Goal: Task Accomplishment & Management: Complete application form

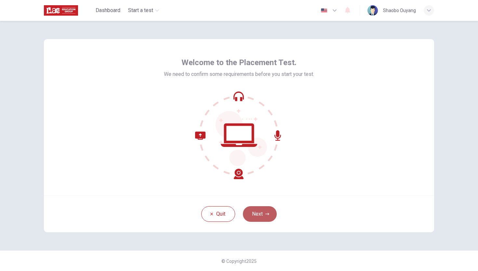
click at [263, 216] on button "Next" at bounding box center [260, 214] width 34 height 16
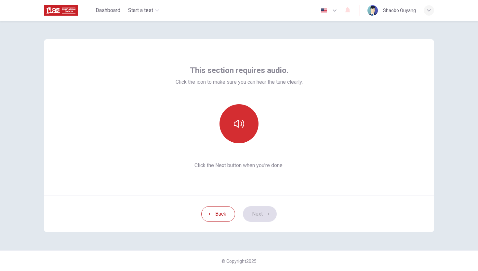
click at [237, 125] on icon "button" at bounding box center [239, 124] width 10 height 8
click at [262, 212] on button "Next" at bounding box center [260, 214] width 34 height 16
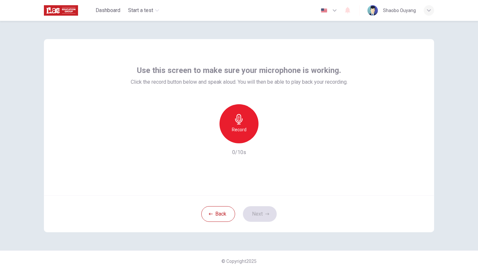
click at [241, 125] on div "Record" at bounding box center [239, 123] width 39 height 39
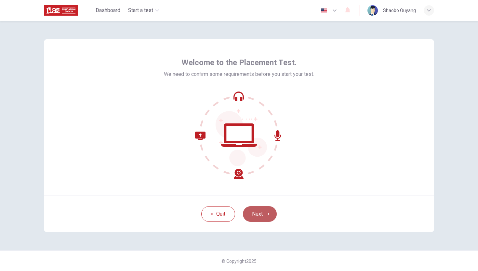
click at [254, 216] on button "Next" at bounding box center [260, 214] width 34 height 16
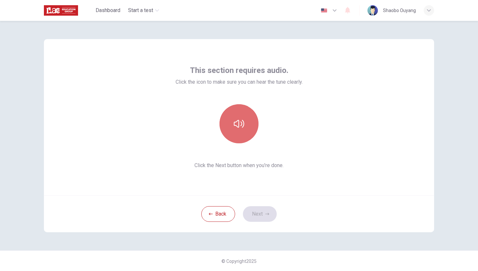
click at [245, 106] on button "button" at bounding box center [239, 123] width 39 height 39
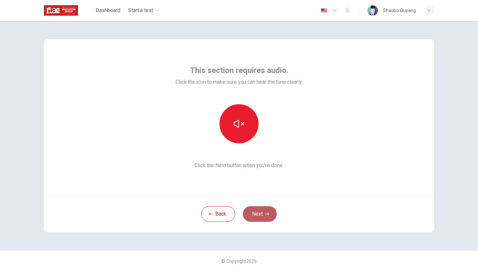
click at [261, 214] on button "Next" at bounding box center [260, 214] width 34 height 16
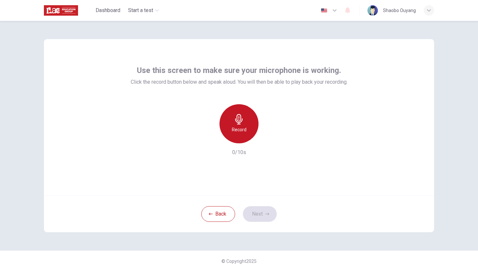
click at [240, 121] on icon "button" at bounding box center [239, 119] width 10 height 10
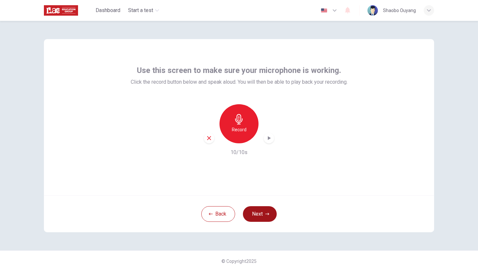
click at [264, 214] on button "Next" at bounding box center [260, 214] width 34 height 16
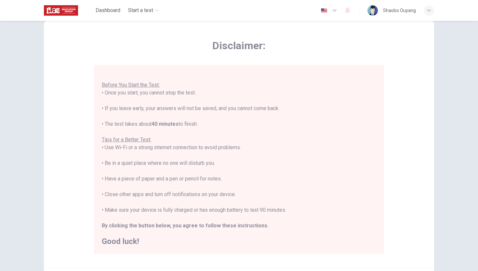
scroll to position [91, 0]
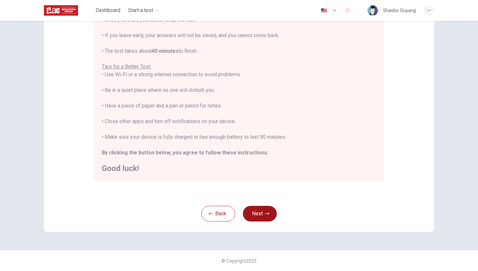
click at [264, 214] on button "Next" at bounding box center [260, 214] width 34 height 16
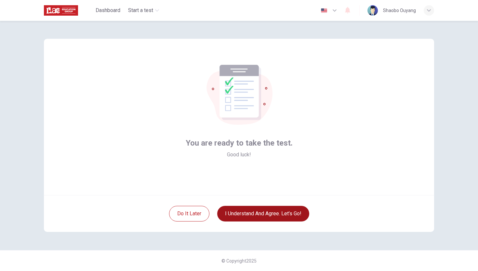
click at [289, 218] on button "I understand and agree. Let’s go!" at bounding box center [263, 214] width 92 height 16
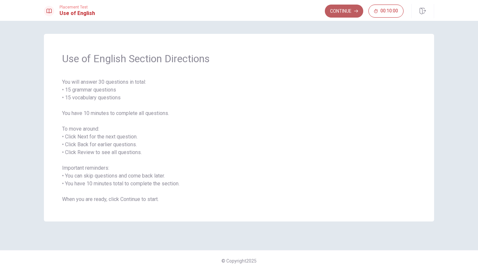
click at [345, 10] on button "Continue" at bounding box center [344, 11] width 38 height 13
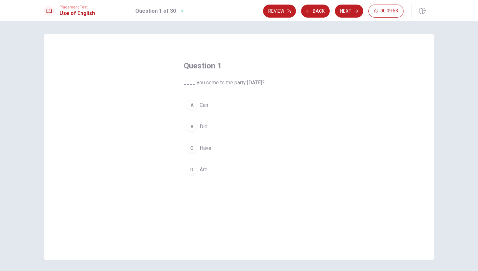
click at [205, 106] on span "Can" at bounding box center [204, 105] width 8 height 8
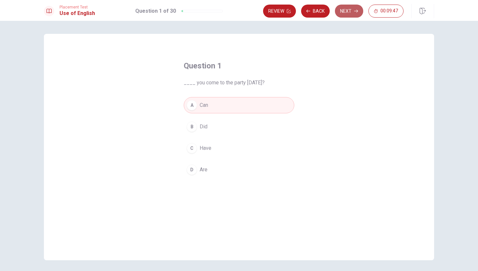
click at [349, 13] on button "Next" at bounding box center [349, 11] width 28 height 13
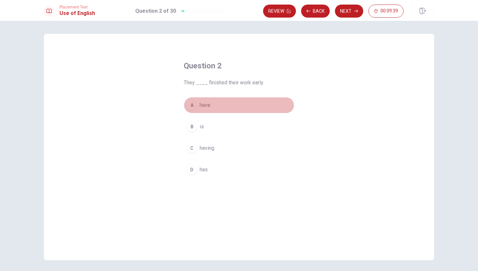
click at [206, 104] on span "have" at bounding box center [205, 105] width 11 height 8
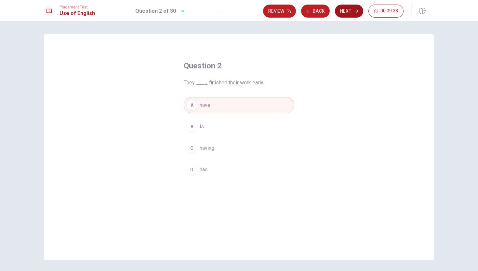
click at [348, 11] on button "Next" at bounding box center [349, 11] width 28 height 13
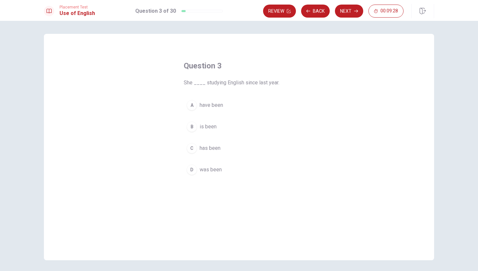
click at [217, 150] on span "has been" at bounding box center [210, 148] width 21 height 8
click at [347, 10] on button "Next" at bounding box center [349, 11] width 28 height 13
click at [222, 171] on span "has worked" at bounding box center [213, 170] width 26 height 8
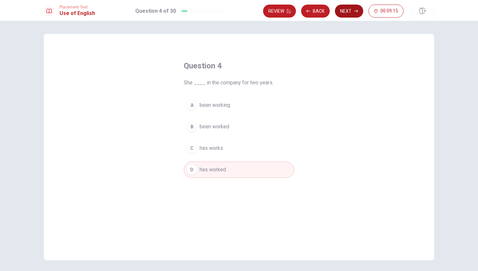
click at [350, 11] on button "Next" at bounding box center [349, 11] width 28 height 13
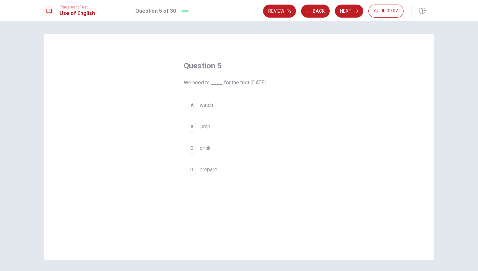
click at [209, 169] on span "prepare" at bounding box center [209, 170] width 18 height 8
click at [351, 11] on button "Next" at bounding box center [349, 11] width 28 height 13
click at [208, 107] on span "bowl" at bounding box center [205, 105] width 11 height 8
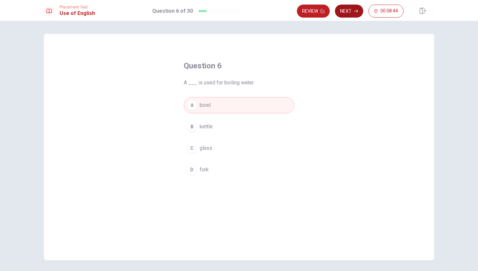
click at [352, 9] on button "Next" at bounding box center [349, 11] width 28 height 13
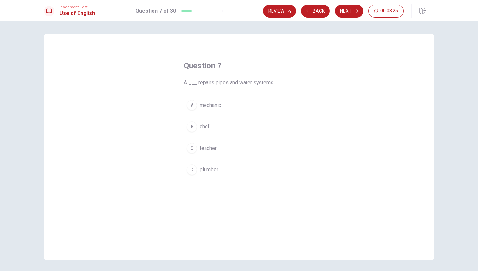
click at [209, 171] on span "plumber" at bounding box center [209, 170] width 19 height 8
click at [347, 13] on button "Next" at bounding box center [349, 11] width 28 height 13
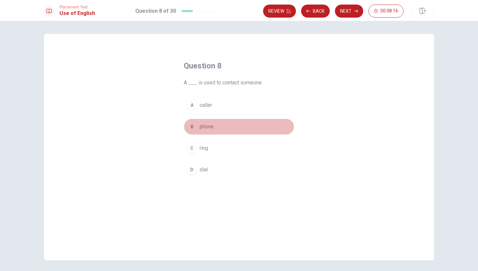
click at [207, 128] on span "phone" at bounding box center [207, 127] width 14 height 8
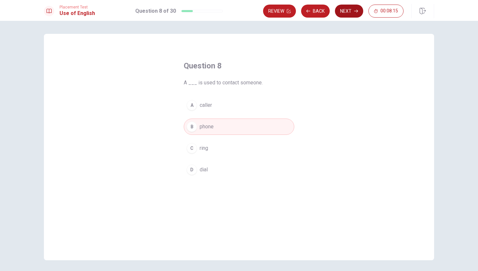
click at [348, 9] on button "Next" at bounding box center [349, 11] width 28 height 13
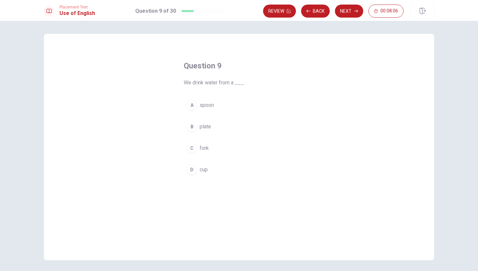
click at [203, 169] on span "cup" at bounding box center [204, 170] width 8 height 8
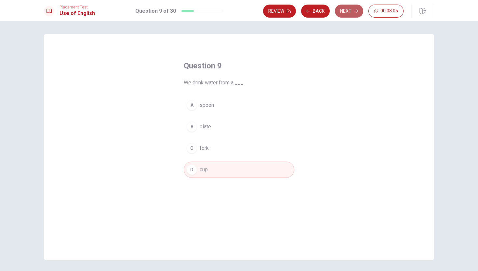
click at [351, 10] on button "Next" at bounding box center [349, 11] width 28 height 13
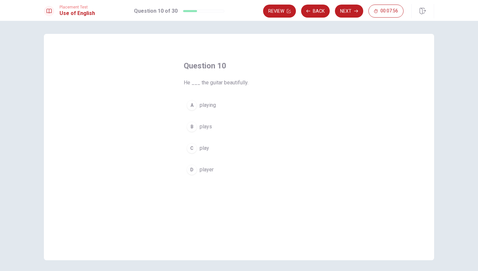
click at [206, 128] on span "plays" at bounding box center [206, 127] width 12 height 8
click at [348, 10] on button "Next" at bounding box center [349, 11] width 28 height 13
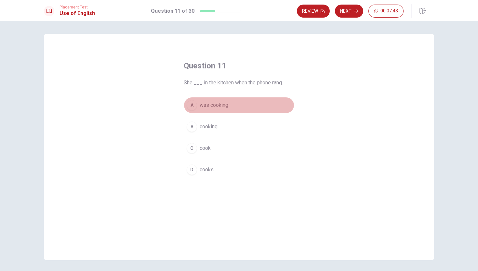
click at [223, 106] on span "was cooking" at bounding box center [214, 105] width 29 height 8
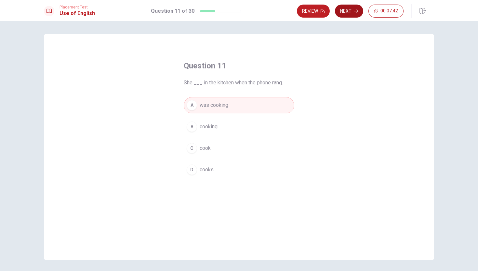
click at [351, 10] on button "Next" at bounding box center [349, 11] width 28 height 13
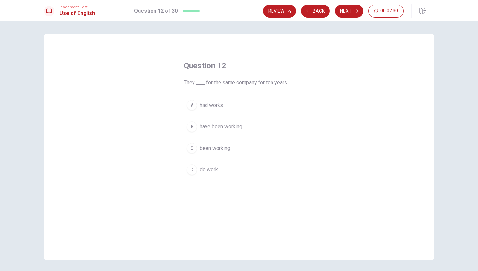
click at [221, 106] on span "had works" at bounding box center [211, 105] width 23 height 8
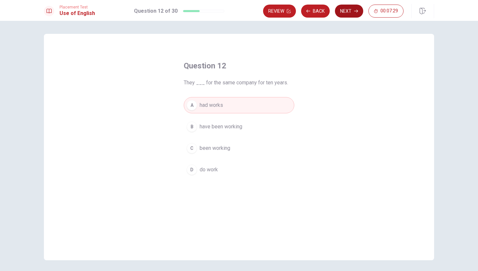
click at [349, 13] on button "Next" at bounding box center [349, 11] width 28 height 13
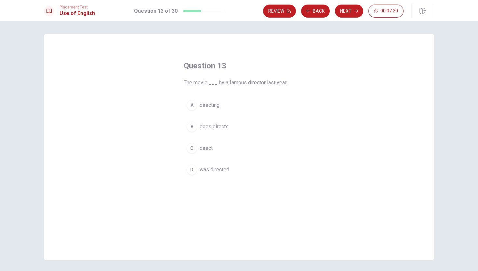
click at [218, 170] on span "was directed" at bounding box center [215, 170] width 30 height 8
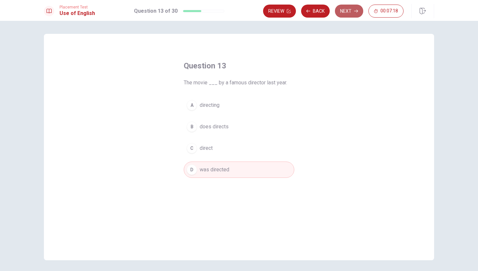
click at [347, 8] on button "Next" at bounding box center [349, 11] width 28 height 13
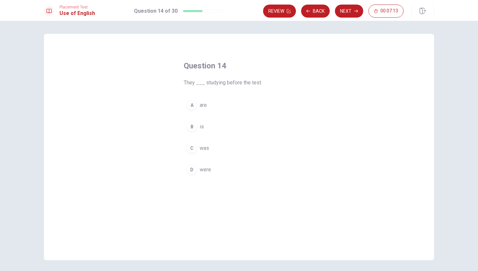
click at [203, 105] on span "are" at bounding box center [203, 105] width 7 height 8
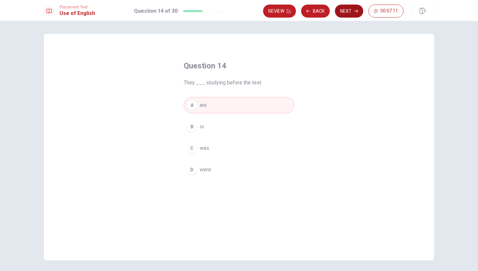
click at [348, 12] on button "Next" at bounding box center [349, 11] width 28 height 13
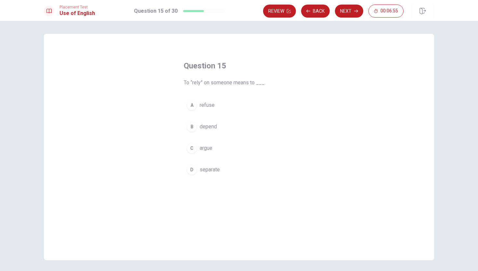
click at [211, 149] on span "argue" at bounding box center [206, 148] width 13 height 8
click at [349, 12] on button "Next" at bounding box center [349, 11] width 28 height 13
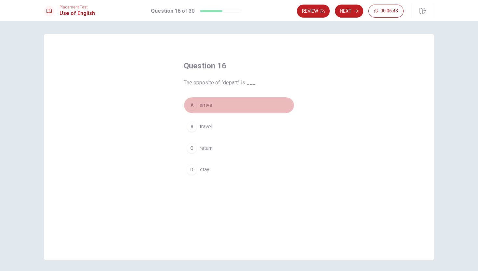
click at [206, 104] on span "arrive" at bounding box center [206, 105] width 13 height 8
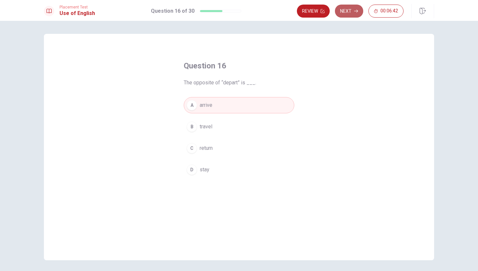
click at [348, 10] on button "Next" at bounding box center [349, 11] width 28 height 13
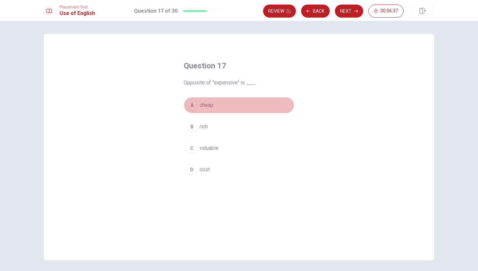
click at [209, 107] on span "cheap" at bounding box center [207, 105] width 14 height 8
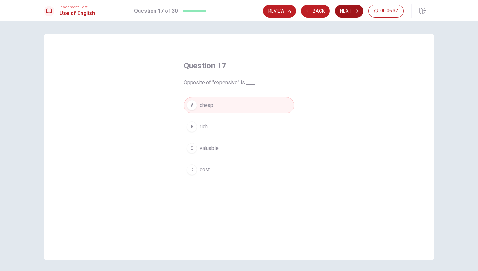
click at [348, 13] on button "Next" at bounding box center [349, 11] width 28 height 13
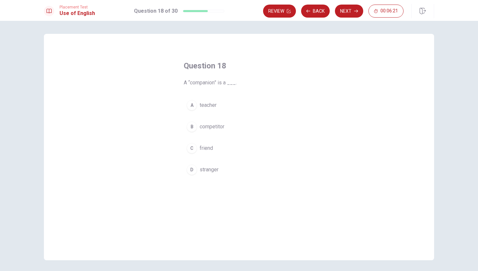
click at [212, 172] on span "stranger" at bounding box center [209, 170] width 19 height 8
click at [349, 14] on button "Next" at bounding box center [349, 11] width 28 height 13
click at [203, 105] on span "trip" at bounding box center [203, 105] width 7 height 8
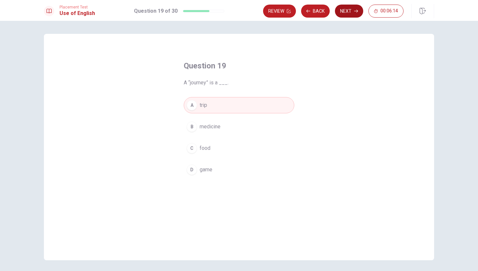
click at [349, 12] on button "Next" at bounding box center [349, 11] width 28 height 13
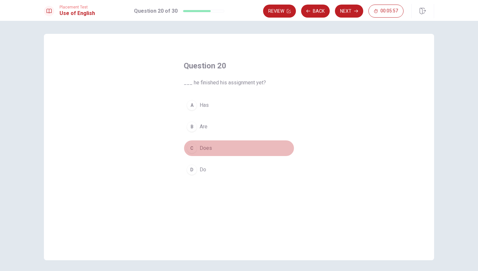
click at [209, 151] on span "Does" at bounding box center [206, 148] width 12 height 8
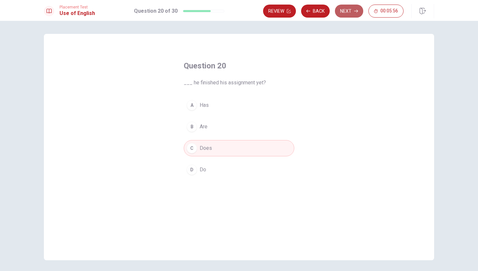
click at [349, 12] on button "Next" at bounding box center [349, 11] width 28 height 13
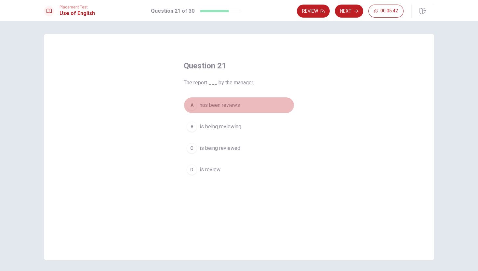
click at [233, 106] on span "has been reviews" at bounding box center [220, 105] width 40 height 8
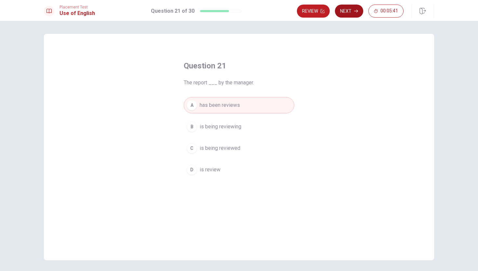
click at [347, 13] on button "Next" at bounding box center [349, 11] width 28 height 13
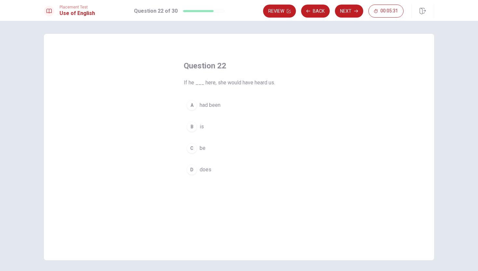
click at [215, 106] on span "had been" at bounding box center [210, 105] width 21 height 8
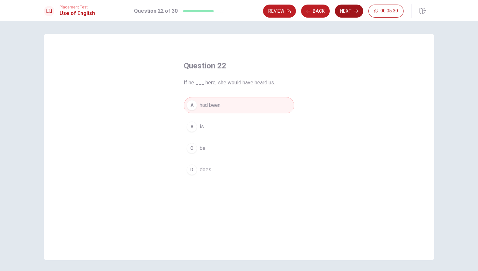
click at [350, 10] on button "Next" at bounding box center [349, 11] width 28 height 13
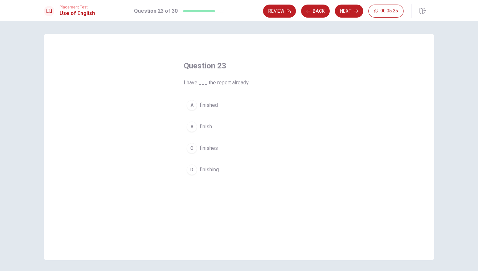
click at [211, 106] on span "finished" at bounding box center [209, 105] width 18 height 8
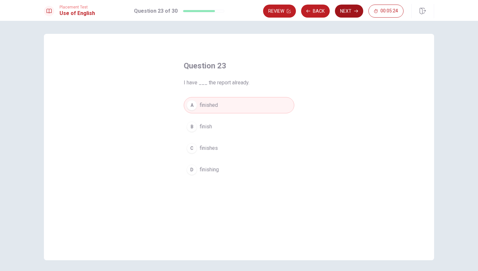
click at [350, 10] on button "Next" at bounding box center [349, 11] width 28 height 13
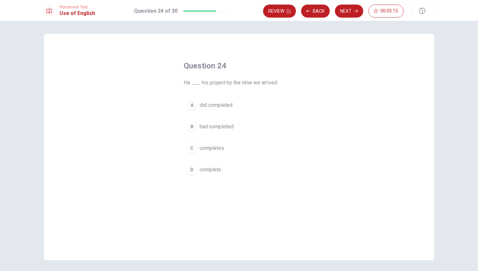
click at [225, 128] on span "had completed" at bounding box center [217, 127] width 34 height 8
click at [347, 11] on button "Next" at bounding box center [349, 11] width 28 height 13
click at [221, 169] on span "easy to use" at bounding box center [213, 170] width 27 height 8
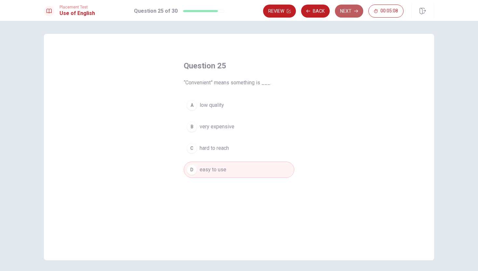
click at [350, 13] on button "Next" at bounding box center [349, 11] width 28 height 13
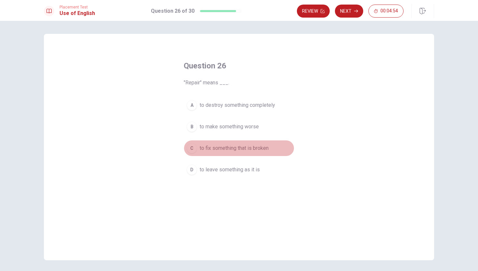
click at [255, 148] on span "to fix something that is broken" at bounding box center [234, 148] width 69 height 8
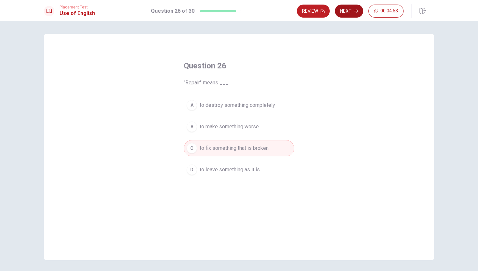
click at [351, 11] on button "Next" at bounding box center [349, 11] width 28 height 13
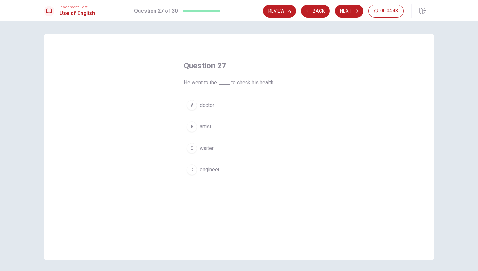
click at [207, 105] on span "doctor" at bounding box center [207, 105] width 15 height 8
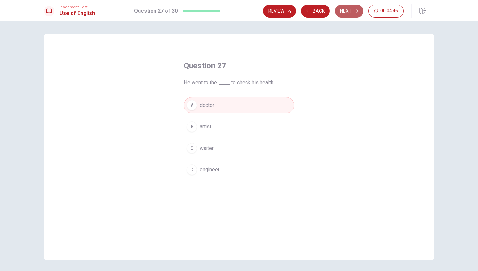
click at [345, 13] on button "Next" at bounding box center [349, 11] width 28 height 13
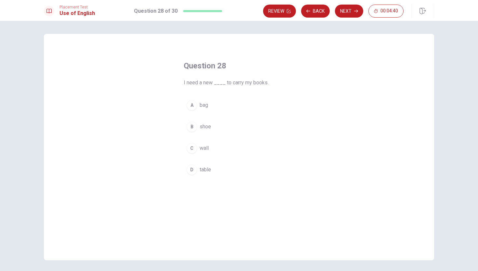
click at [205, 106] on span "bag" at bounding box center [204, 105] width 8 height 8
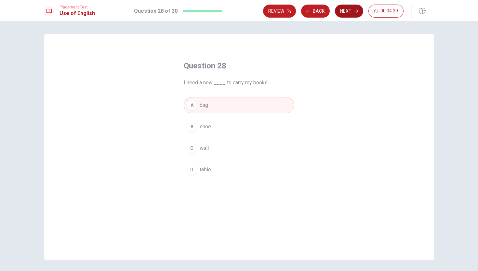
click at [346, 12] on button "Next" at bounding box center [349, 11] width 28 height 13
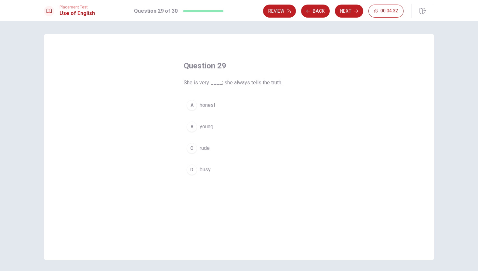
click at [209, 104] on span "honest" at bounding box center [208, 105] width 16 height 8
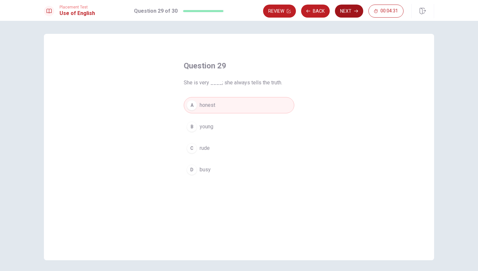
click at [347, 11] on button "Next" at bounding box center [349, 11] width 28 height 13
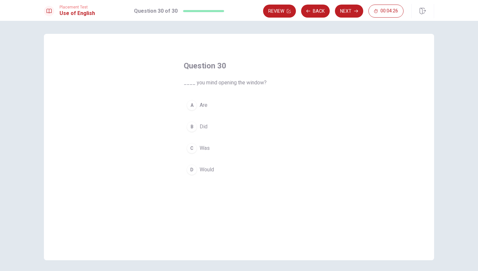
click at [208, 169] on span "Would" at bounding box center [207, 170] width 14 height 8
click at [350, 12] on button "Next" at bounding box center [349, 11] width 28 height 13
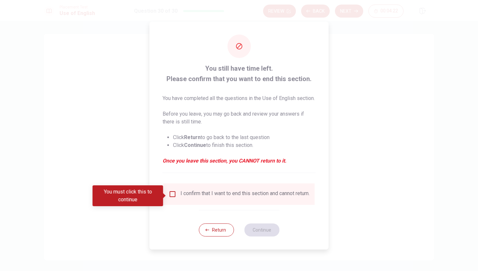
click at [172, 194] on input "You must click this to continue" at bounding box center [173, 194] width 8 height 8
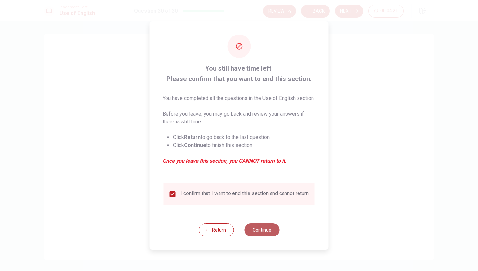
click at [262, 235] on button "Continue" at bounding box center [261, 229] width 35 height 13
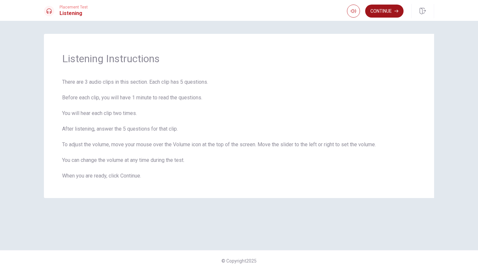
click at [388, 13] on button "Continue" at bounding box center [384, 11] width 38 height 13
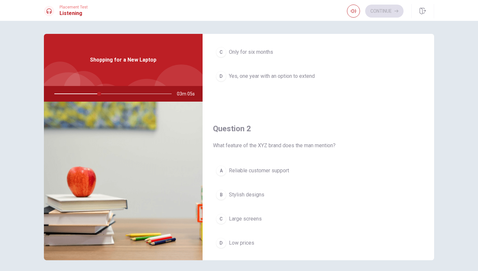
scroll to position [91, 0]
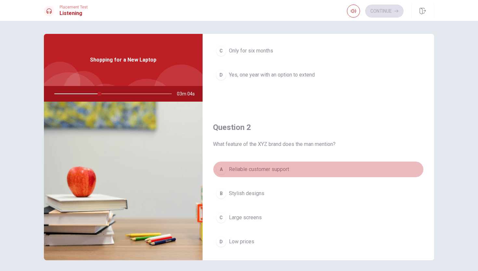
click at [256, 171] on span "Reliable customer support" at bounding box center [259, 169] width 60 height 8
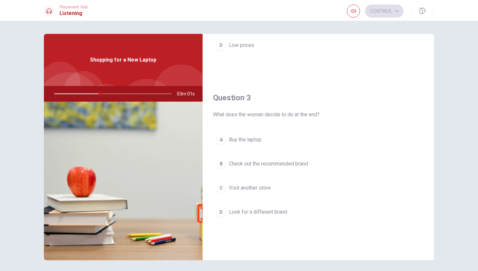
scroll to position [288, 0]
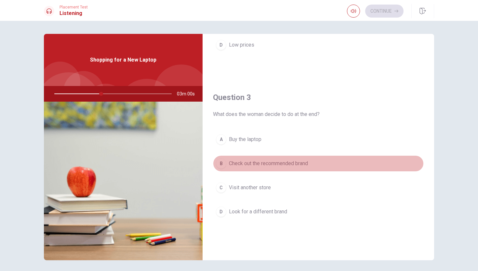
click at [263, 164] on span "Check out the recommended brand" at bounding box center [268, 163] width 79 height 8
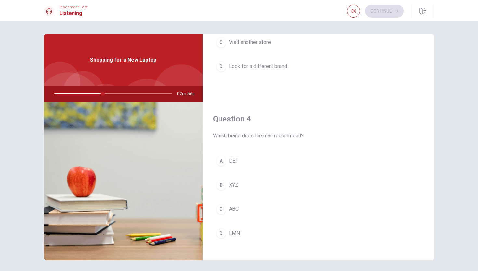
scroll to position [435, 0]
click at [251, 180] on button "B XYZ" at bounding box center [318, 183] width 211 height 16
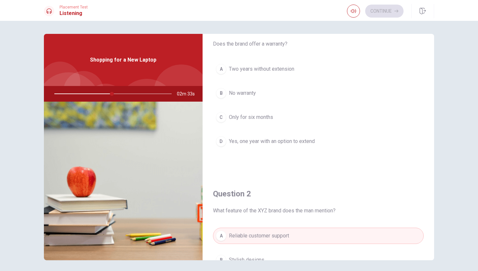
scroll to position [0, 0]
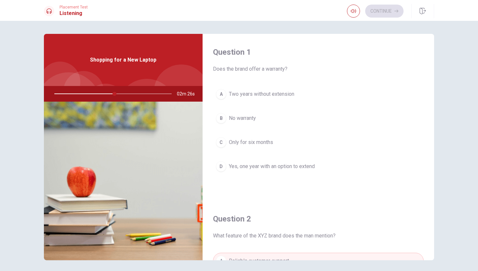
click at [255, 167] on span "Yes, one year with an option to extend" at bounding box center [272, 166] width 86 height 8
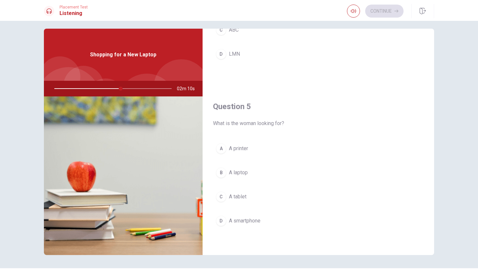
scroll to position [7, 0]
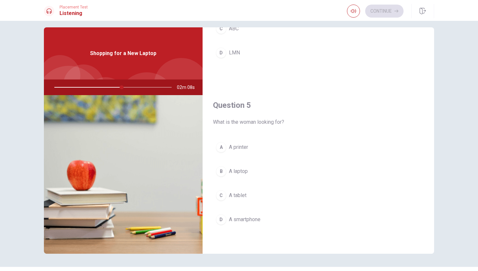
click at [243, 148] on span "A printer" at bounding box center [238, 147] width 19 height 8
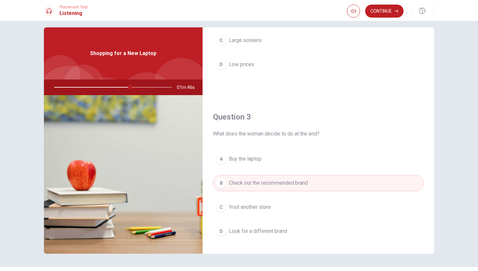
scroll to position [264, 0]
click at [381, 10] on button "Continue" at bounding box center [384, 11] width 38 height 13
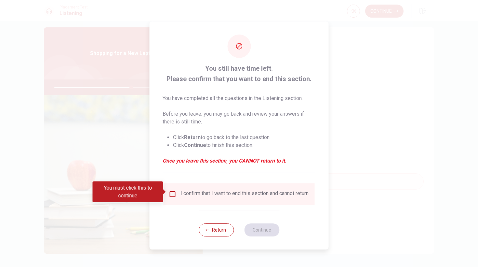
click at [172, 191] on input "You must click this to continue" at bounding box center [173, 194] width 8 height 8
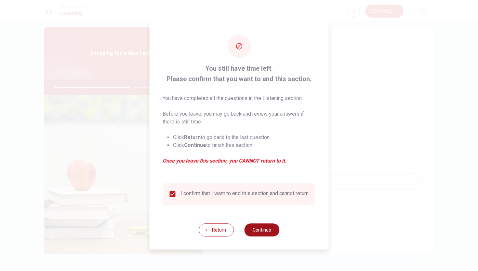
click at [257, 232] on button "Continue" at bounding box center [261, 229] width 35 height 13
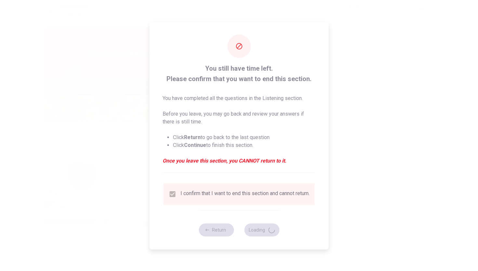
type input "67"
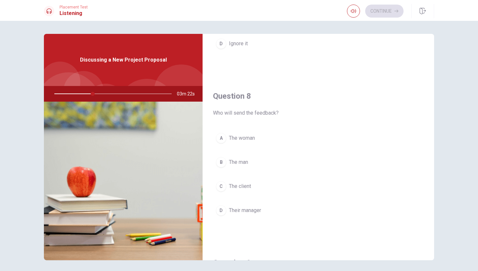
scroll to position [290, 0]
click at [247, 139] on span "The woman" at bounding box center [242, 137] width 26 height 8
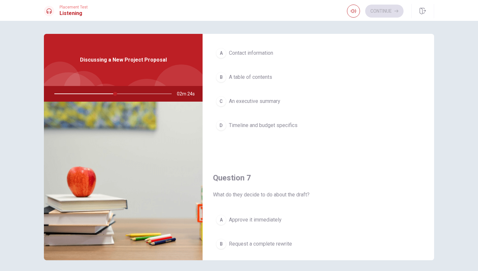
scroll to position [0, 0]
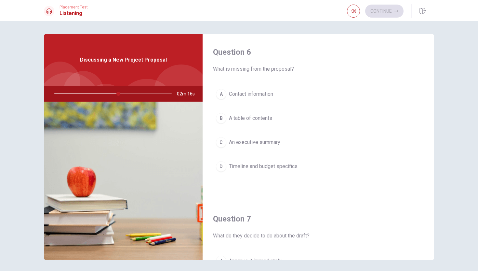
click at [263, 141] on span "An executive summary" at bounding box center [254, 142] width 51 height 8
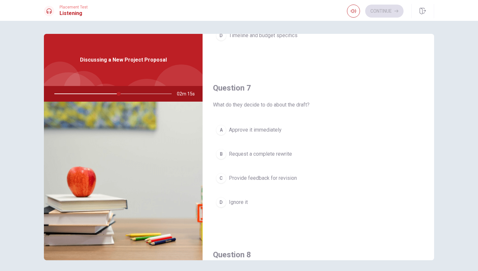
scroll to position [132, 0]
click at [271, 178] on span "Provide feedback for revision" at bounding box center [263, 177] width 68 height 8
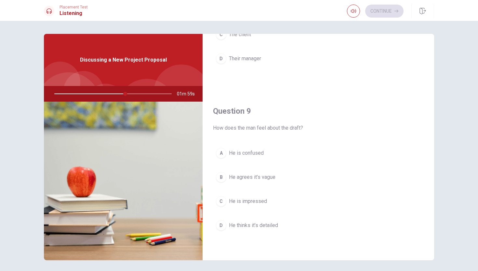
scroll to position [441, 0]
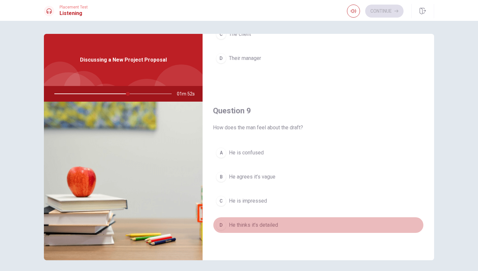
click at [265, 226] on span "He thinks it’s detailed" at bounding box center [253, 225] width 49 height 8
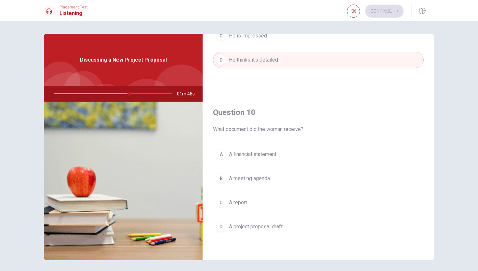
scroll to position [607, 0]
click at [273, 225] on span "A project proposal draft" at bounding box center [256, 226] width 54 height 8
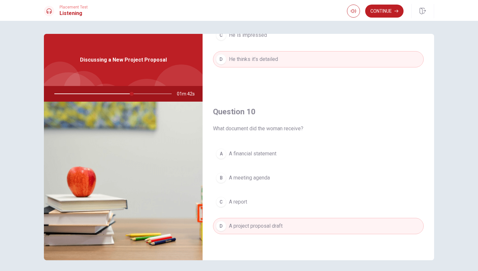
scroll to position [23, 0]
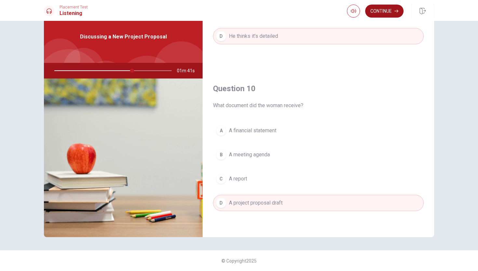
click at [383, 11] on button "Continue" at bounding box center [384, 11] width 38 height 13
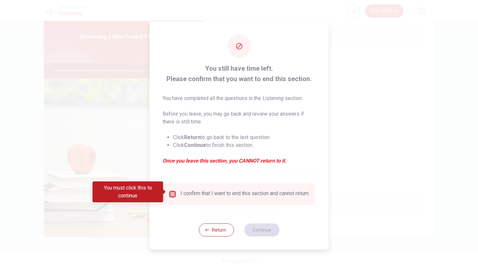
click at [172, 190] on input "You must click this to continue" at bounding box center [173, 194] width 8 height 8
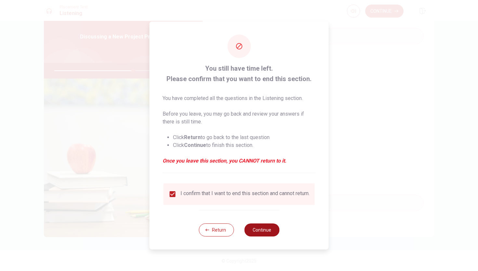
click at [270, 232] on button "Continue" at bounding box center [261, 229] width 35 height 13
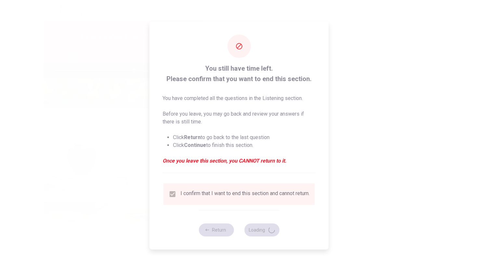
type input "69"
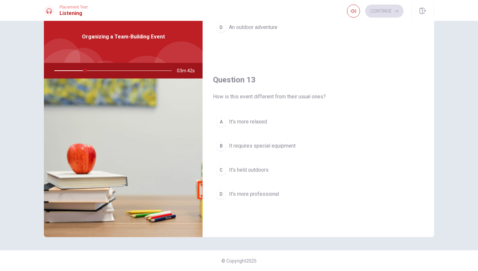
scroll to position [607, 0]
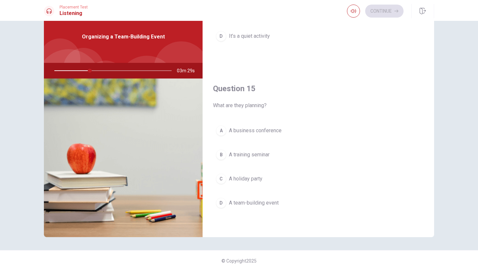
click at [264, 154] on span "A training seminar" at bounding box center [249, 155] width 41 height 8
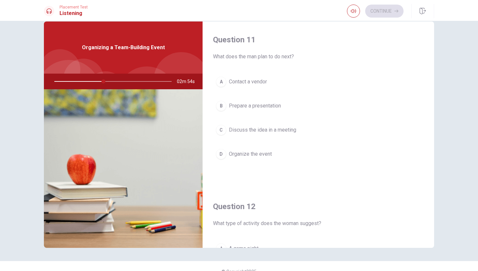
scroll to position [0, 0]
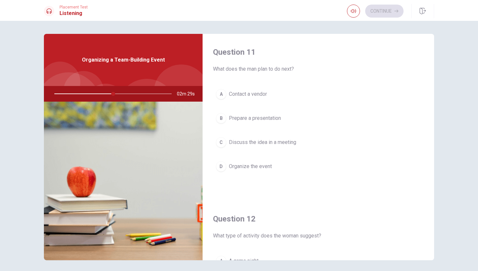
click at [261, 168] on span "Organize the event" at bounding box center [250, 166] width 43 height 8
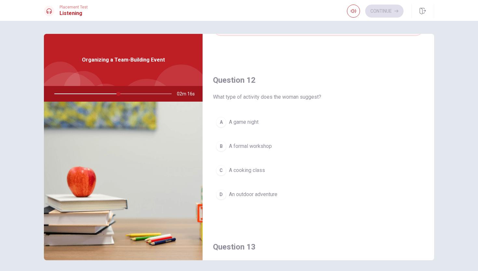
scroll to position [143, 0]
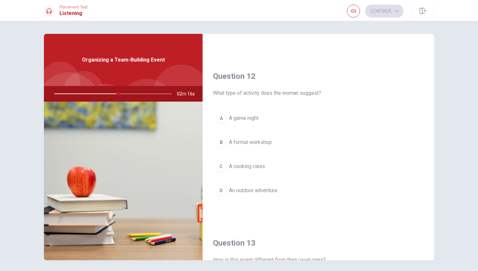
click at [270, 192] on span "An outdoor adventure" at bounding box center [253, 190] width 48 height 8
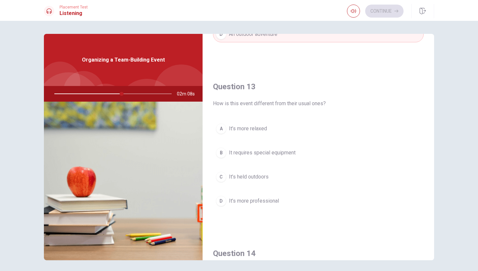
scroll to position [299, 0]
click at [256, 177] on span "It’s held outdoors" at bounding box center [249, 176] width 40 height 8
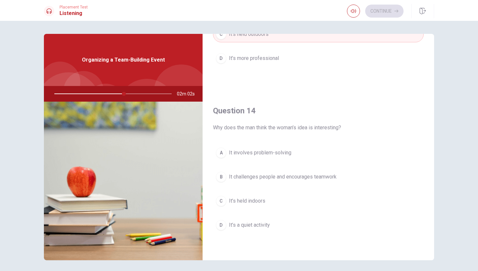
scroll to position [442, 0]
click at [303, 177] on span "It challenges people and encourages teamwork" at bounding box center [283, 176] width 108 height 8
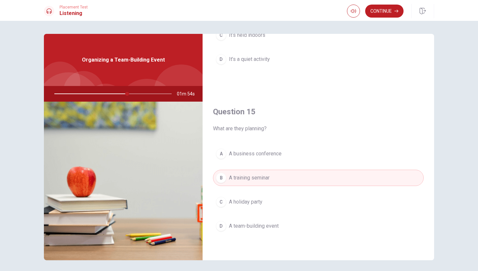
scroll to position [13, 0]
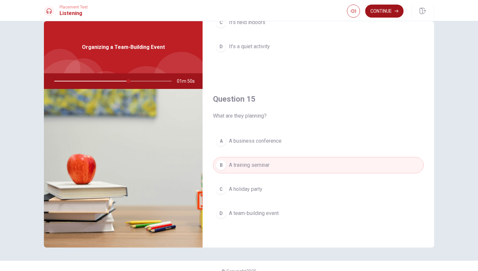
click at [381, 12] on button "Continue" at bounding box center [384, 11] width 38 height 13
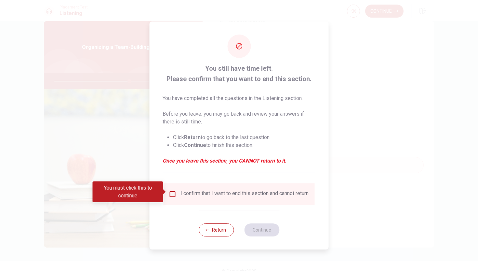
click at [173, 193] on input "You must click this to continue" at bounding box center [173, 194] width 8 height 8
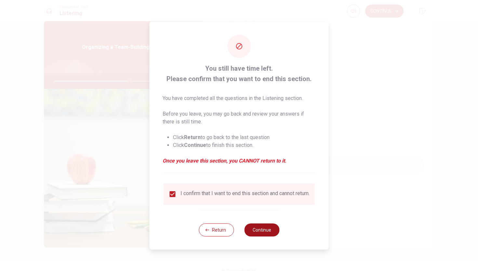
click at [258, 232] on button "Continue" at bounding box center [261, 229] width 35 height 13
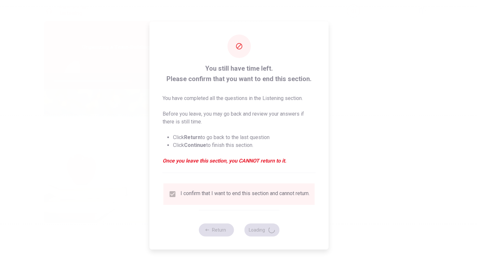
type input "65"
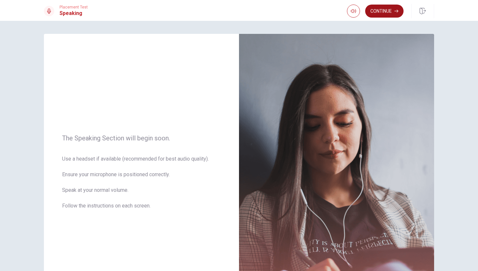
click at [387, 12] on button "Continue" at bounding box center [384, 11] width 38 height 13
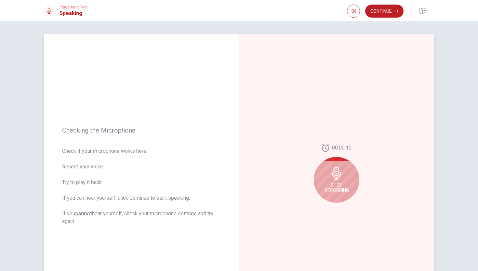
click at [339, 184] on span "Stop Recording" at bounding box center [337, 187] width 24 height 10
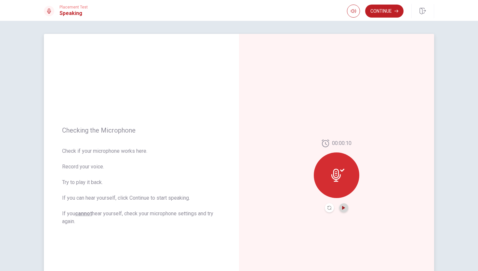
click at [345, 209] on icon "Play Audio" at bounding box center [344, 208] width 4 height 4
click at [346, 208] on icon "Pause Audio" at bounding box center [343, 208] width 3 height 4
click at [330, 208] on icon "Record Again" at bounding box center [330, 208] width 4 height 4
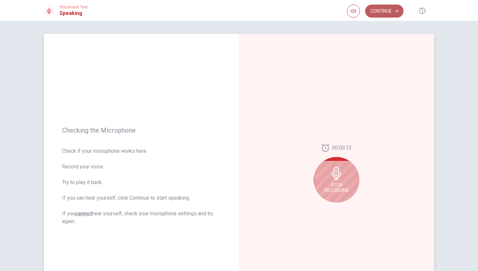
click at [382, 11] on button "Continue" at bounding box center [384, 11] width 38 height 13
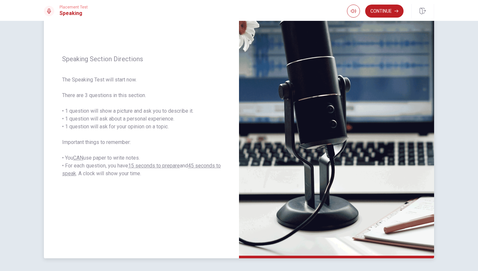
scroll to position [56, 0]
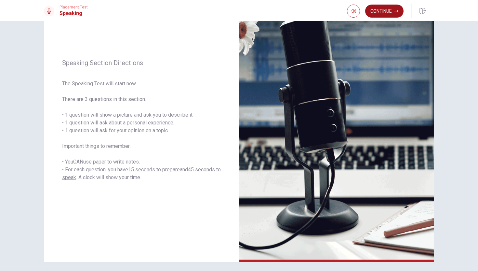
click at [383, 10] on button "Continue" at bounding box center [384, 11] width 38 height 13
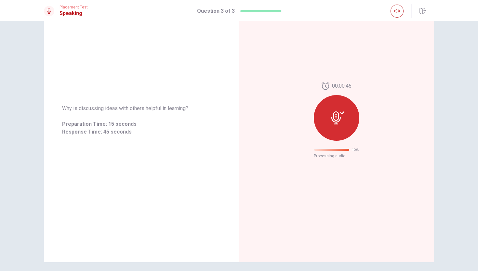
scroll to position [0, 0]
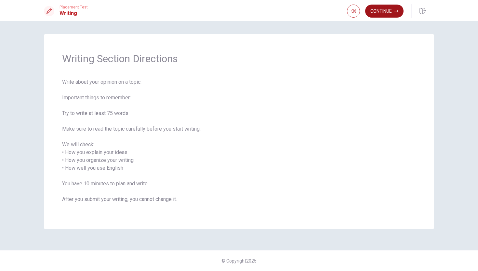
click at [386, 10] on button "Continue" at bounding box center [384, 11] width 38 height 13
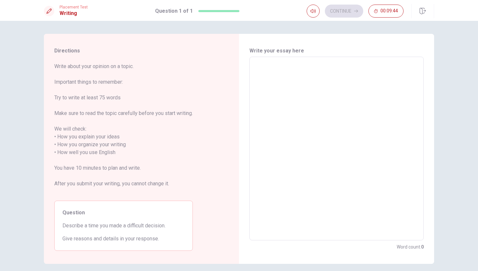
click at [263, 83] on textarea at bounding box center [336, 148] width 165 height 173
type textarea "i"
type textarea "x"
type textarea "w"
type textarea "x"
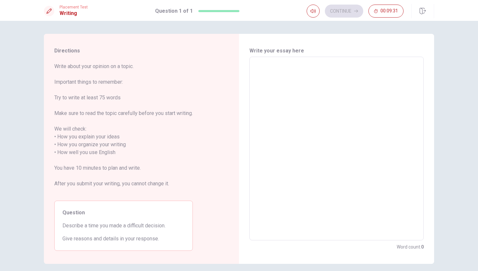
type textarea "i"
type textarea "x"
type textarea "i"
type textarea "x"
type textarea "i a"
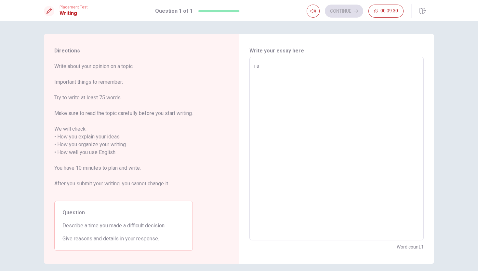
type textarea "x"
type textarea "i"
type textarea "x"
type textarea "i h"
type textarea "x"
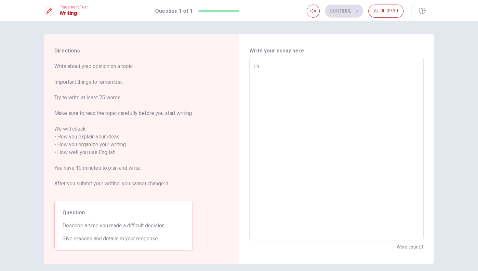
type textarea "i ha"
type textarea "x"
type textarea "i hav"
type textarea "x"
type textarea "i have"
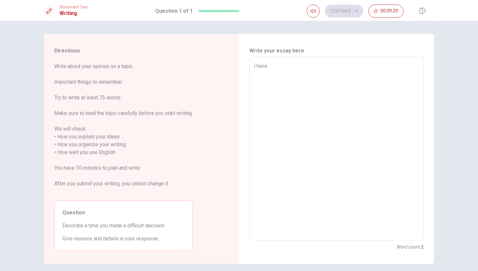
type textarea "x"
type textarea "i have"
type textarea "x"
type textarea "i have a"
type textarea "x"
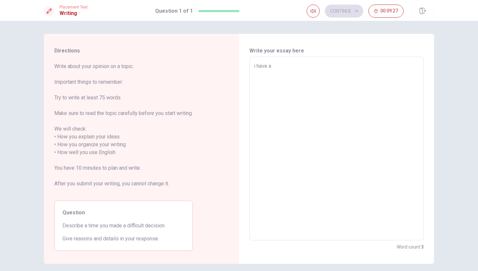
type textarea "i have ad"
type textarea "x"
type textarea "i have ade"
type textarea "x"
type textarea "i have ad"
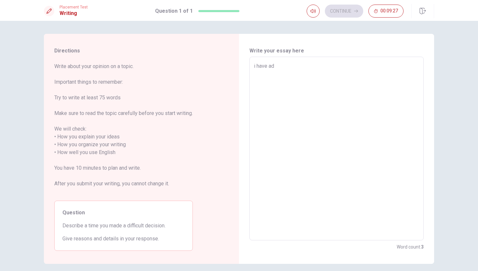
type textarea "x"
type textarea "i have a"
type textarea "x"
type textarea "i have a"
type textarea "x"
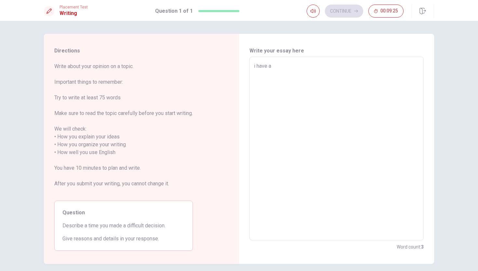
type textarea "i have a d"
type textarea "x"
type textarea "i have a di"
type textarea "x"
type textarea "i have a dif"
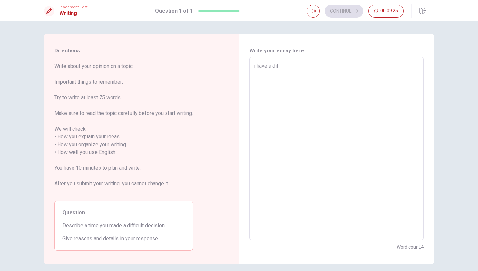
type textarea "x"
type textarea "i have a diff"
type textarea "x"
type textarea "i have a diffi"
type textarea "x"
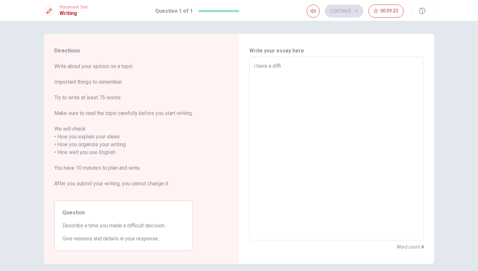
type textarea "i have a diffic"
type textarea "x"
type textarea "i have a difficu"
type textarea "x"
type textarea "i have a difficul"
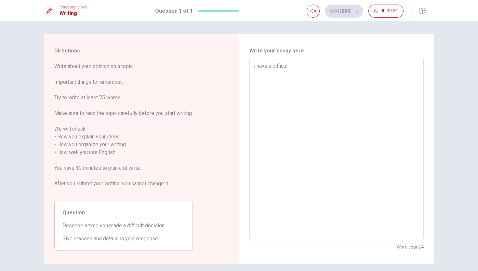
type textarea "x"
type textarea "i have a difficult"
type textarea "x"
type textarea "i have a difficult"
type textarea "x"
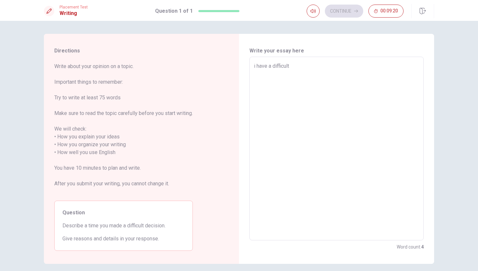
type textarea "i have a difficult d"
type textarea "x"
type textarea "i have a difficult de"
type textarea "x"
type textarea "i have a difficult dec"
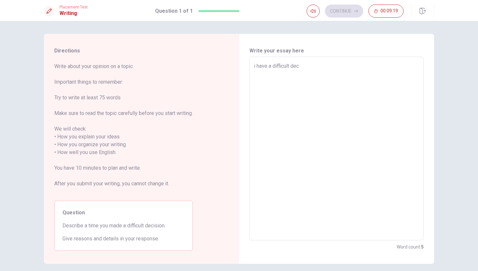
type textarea "x"
type textarea "i have a difficult deci"
type textarea "x"
type textarea "i have a difficult decis"
type textarea "x"
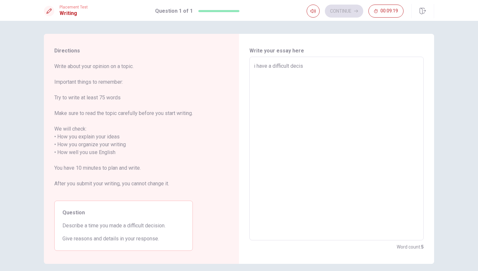
type textarea "i have a difficult decisi"
type textarea "x"
type textarea "i have a difficult decisio"
type textarea "x"
type textarea "i have a difficult decision"
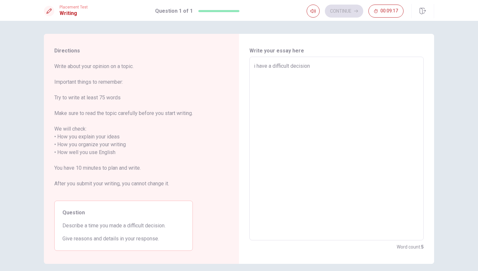
type textarea "x"
type textarea "i have a difficult decision"
type textarea "x"
type textarea "i have a difficult decision r"
type textarea "x"
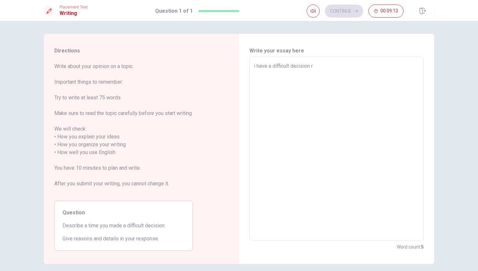
type textarea "i have a difficult decision re"
type textarea "x"
type textarea "i have a difficult decision r"
type textarea "x"
type textarea "i have a difficult decision"
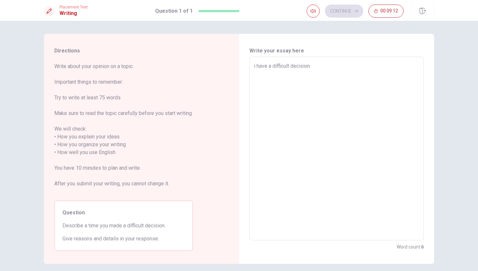
type textarea "x"
type textarea "i have a difficult decision t"
type textarea "x"
type textarea "i have a difficult decision th"
type textarea "x"
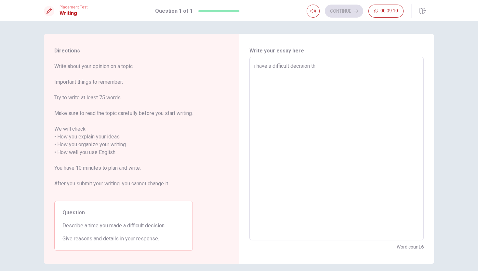
type textarea "i have a difficult decision thi"
type textarea "x"
type textarea "i have a difficult decision th"
type textarea "x"
type textarea "i have a difficult decision the"
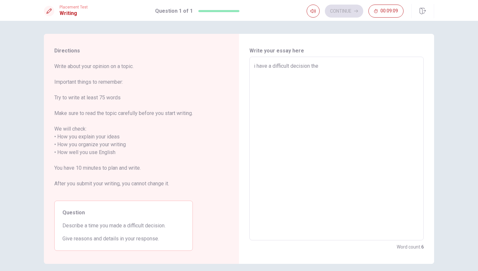
type textarea "x"
type textarea "i have a difficult decision thes"
type textarea "x"
type textarea "i have a difficult decision thess"
type textarea "x"
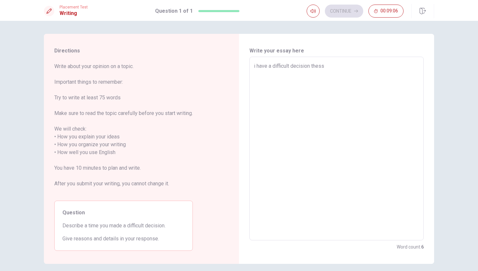
type textarea "i have a difficult decision thes"
type textarea "x"
type textarea "i have a difficult decision these"
type textarea "x"
type textarea "i have a difficult decision these"
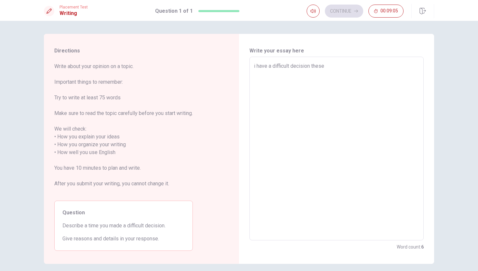
type textarea "x"
type textarea "i have a difficult decision these d"
type textarea "x"
type textarea "i have a difficult decision these da"
type textarea "x"
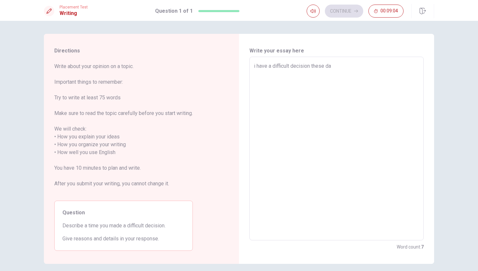
type textarea "i have a difficult decision these day"
type textarea "x"
type textarea "i have a difficult decision these days"
type textarea "x"
type textarea "i have a difficult decision these days."
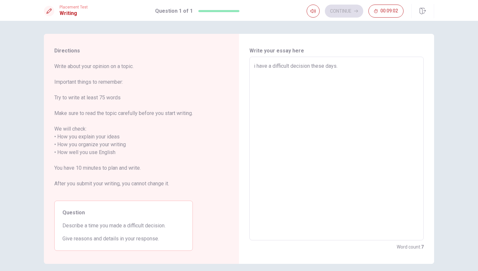
type textarea "x"
type textarea "i have a difficult decision these days."
type textarea "x"
type textarea "i have a difficult decision these days. i"
type textarea "x"
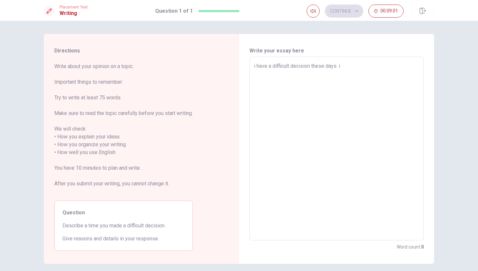
type textarea "i have a difficult decision these days. it"
type textarea "x"
type textarea "i have a difficult decision these days. it"
type textarea "x"
type textarea "i have a difficult decision these days. it i"
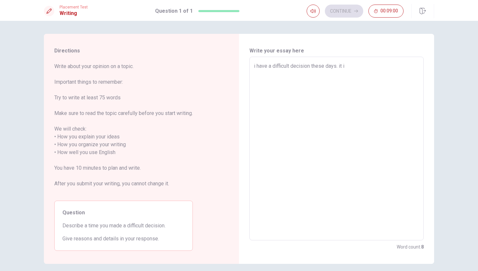
type textarea "x"
type textarea "i have a difficult decision these days. it is"
type textarea "x"
type textarea "i have a difficult decision these days. it is"
type textarea "x"
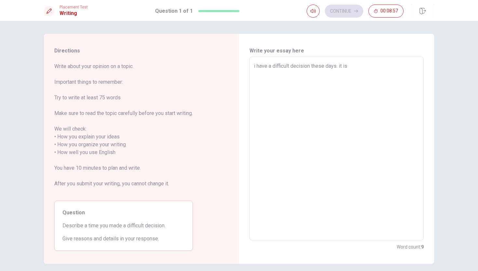
type textarea "i have a difficult decision these days. it is t"
type textarea "x"
type textarea "i have a difficult decision these days. it is th"
type textarea "x"
type textarea "i have a difficult decision these days. it is the"
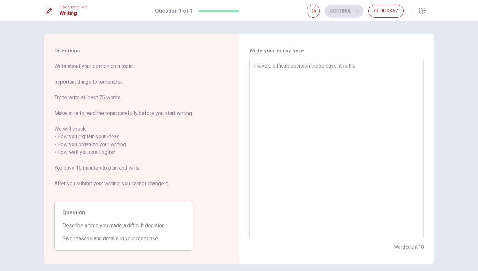
type textarea "x"
type textarea "i have a difficult decision these days. it is the"
type textarea "x"
type textarea "i have a difficult decision these days. it is the"
type textarea "x"
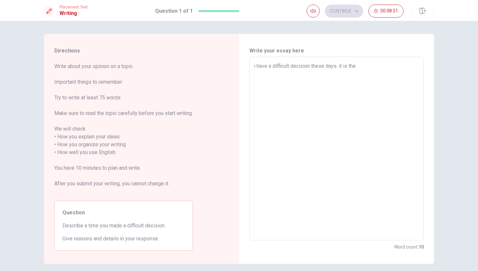
type textarea "i have a difficult decision these days. it is th"
type textarea "x"
type textarea "i have a difficult decision these days. it is t"
type textarea "x"
type textarea "i have a difficult decision these days. it is"
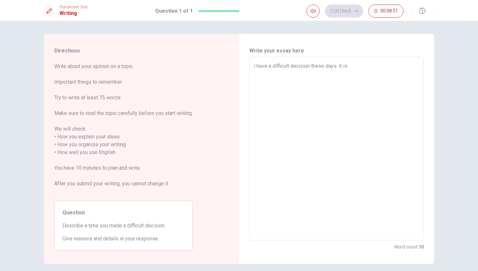
type textarea "x"
type textarea "i have a difficult decision these days. it is"
type textarea "x"
type textarea "i have a difficult decision these days. it i"
type textarea "x"
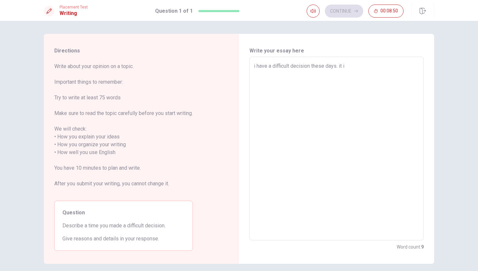
type textarea "i have a difficult decision these days. it"
type textarea "x"
type textarea "i have a difficult decision these days. it"
type textarea "x"
type textarea "i have a difficult decision these days. i"
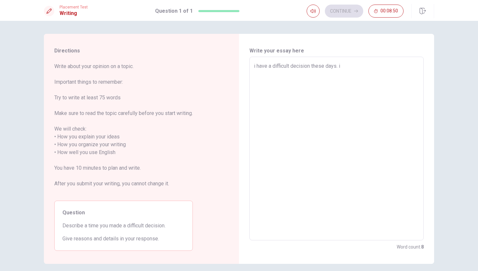
type textarea "x"
type textarea "i have a difficult decision these days."
type textarea "x"
type textarea "i have a difficult decision these days. t"
type textarea "x"
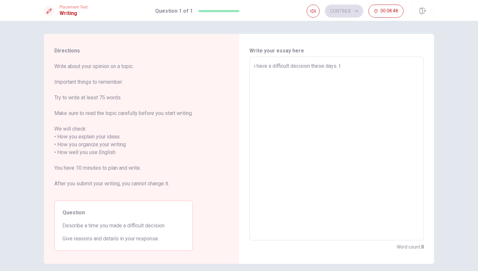
type textarea "i have a difficult decision these days. ti"
type textarea "x"
type textarea "i have a difficult decision these days. t"
type textarea "x"
type textarea "i have a difficult decision these days."
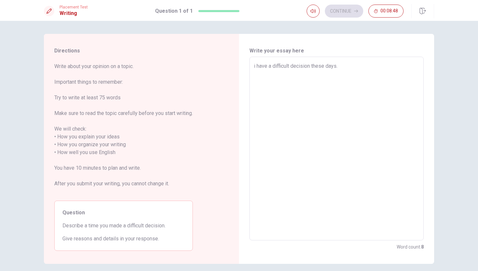
type textarea "x"
type textarea "i have a difficult decision these days. i"
type textarea "x"
type textarea "i have a difficult decision these days. it"
type textarea "x"
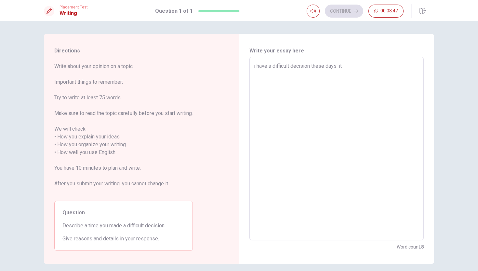
type textarea "i have a difficult decision these days. it"
type textarea "x"
type textarea "i have a difficult decision these days. it s"
type textarea "x"
type textarea "i have a difficult decision these days. it"
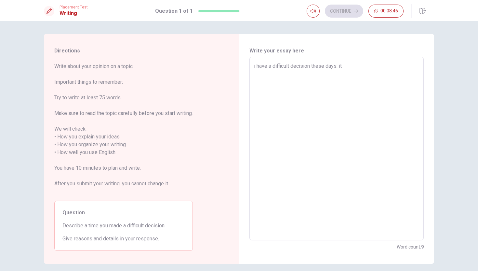
type textarea "x"
type textarea "i have a difficult decision these days. it i"
type textarea "x"
type textarea "i have a difficult decision these days. it is"
type textarea "x"
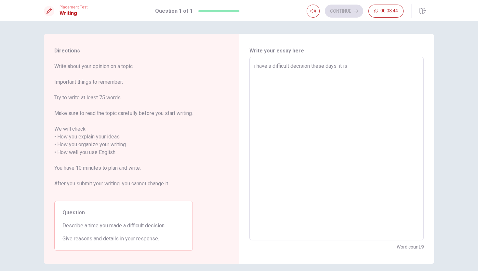
type textarea "i have a difficult decision these days. it is"
type textarea "x"
type textarea "i have a difficult decision these days. it is i"
type textarea "x"
type textarea "i have a difficult decision these days. it is i"
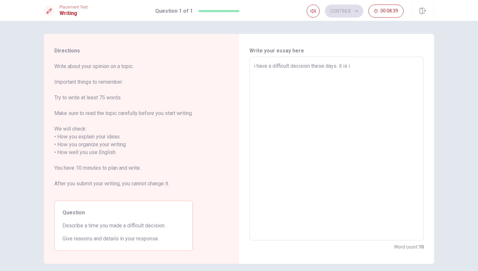
type textarea "x"
type textarea "i have a difficult decision these days. it is i"
type textarea "x"
type textarea "i have a difficult decision these days. it is"
type textarea "x"
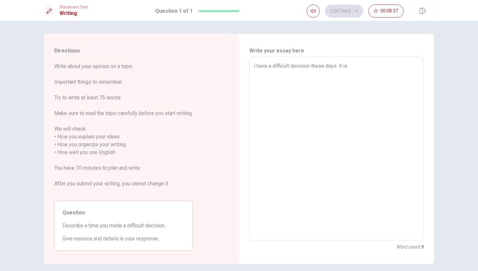
type textarea "i have a difficult decision these days. it is"
type textarea "x"
type textarea "i have a difficult decision these days. it i"
type textarea "x"
type textarea "i have a difficult decision these days. it"
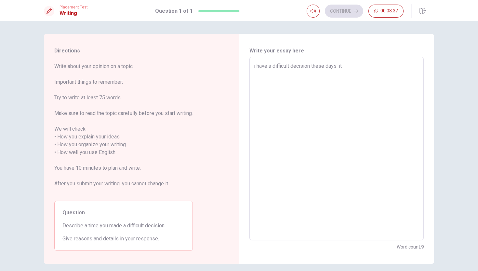
type textarea "x"
type textarea "i have a difficult decision these days. it"
type textarea "x"
type textarea "i have a difficult decision these days. i"
type textarea "x"
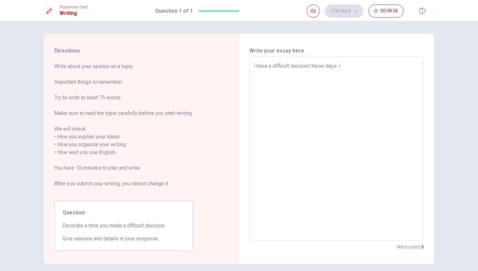
type textarea "i have a difficult decision these days."
type textarea "x"
type textarea "i have a difficult decision these days. t"
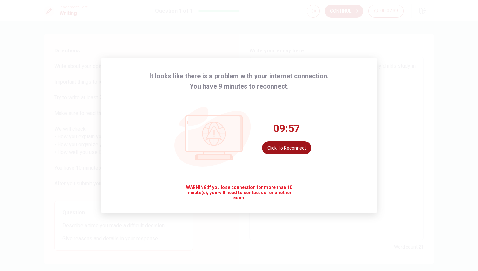
click at [300, 148] on button "Click to reconnect" at bounding box center [286, 147] width 49 height 13
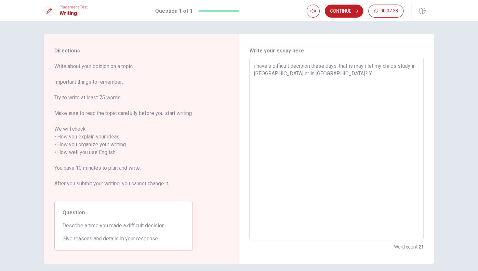
click at [319, 78] on textarea "i have a difficult decision these days. that is may i let my childs study in ch…" at bounding box center [336, 148] width 165 height 173
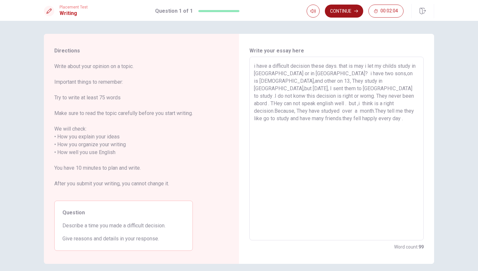
click at [350, 12] on button "Continue" at bounding box center [344, 11] width 38 height 13
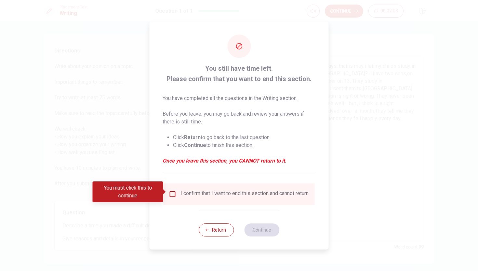
click at [173, 190] on input "You must click this to continue" at bounding box center [173, 194] width 8 height 8
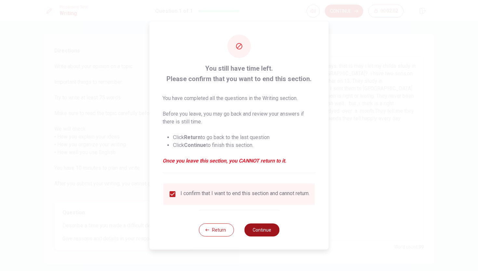
click at [262, 231] on button "Continue" at bounding box center [261, 229] width 35 height 13
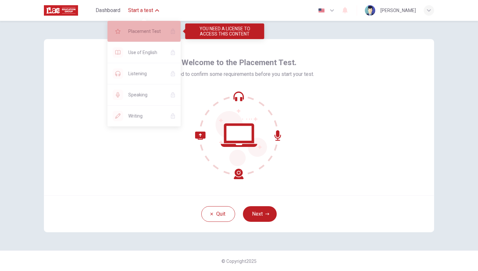
click at [152, 34] on span "Placement Test" at bounding box center [147, 31] width 37 height 8
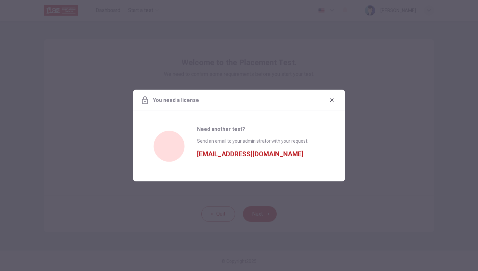
click at [335, 99] on button "button" at bounding box center [332, 100] width 10 height 10
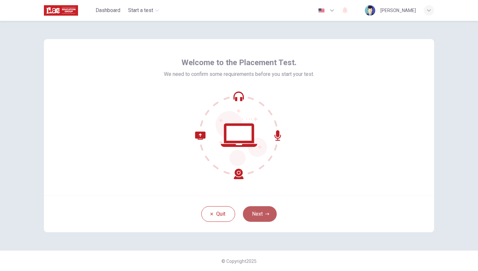
click at [262, 216] on button "Next" at bounding box center [260, 214] width 34 height 16
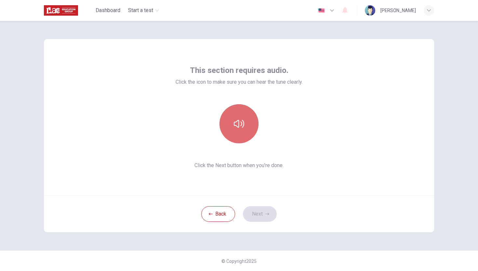
click at [248, 129] on button "button" at bounding box center [239, 123] width 39 height 39
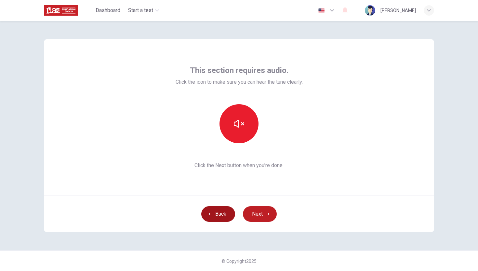
click at [223, 216] on button "Back" at bounding box center [218, 214] width 34 height 16
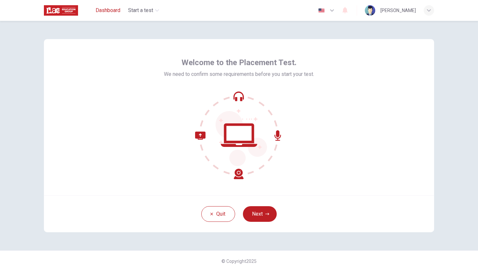
click at [105, 11] on span "Dashboard" at bounding box center [108, 11] width 25 height 8
click at [224, 216] on button "Quit" at bounding box center [218, 214] width 34 height 16
click at [218, 214] on button "Quit" at bounding box center [218, 214] width 34 height 16
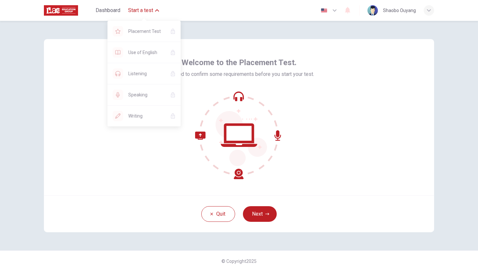
click at [151, 11] on span "Start a test" at bounding box center [140, 11] width 25 height 8
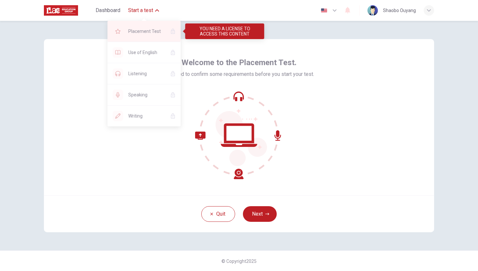
click at [145, 33] on span "Placement Test" at bounding box center [147, 31] width 37 height 8
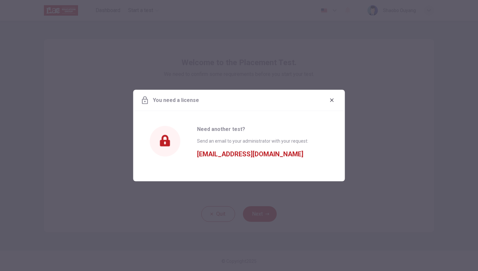
click at [330, 98] on icon "button" at bounding box center [332, 100] width 5 height 5
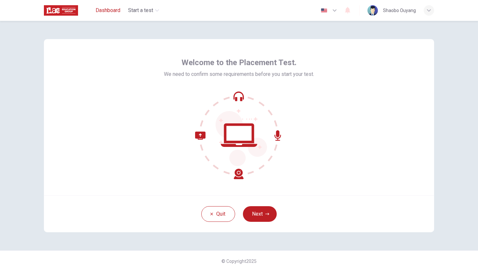
click at [104, 13] on span "Dashboard" at bounding box center [108, 11] width 25 height 8
